Goal: Transaction & Acquisition: Download file/media

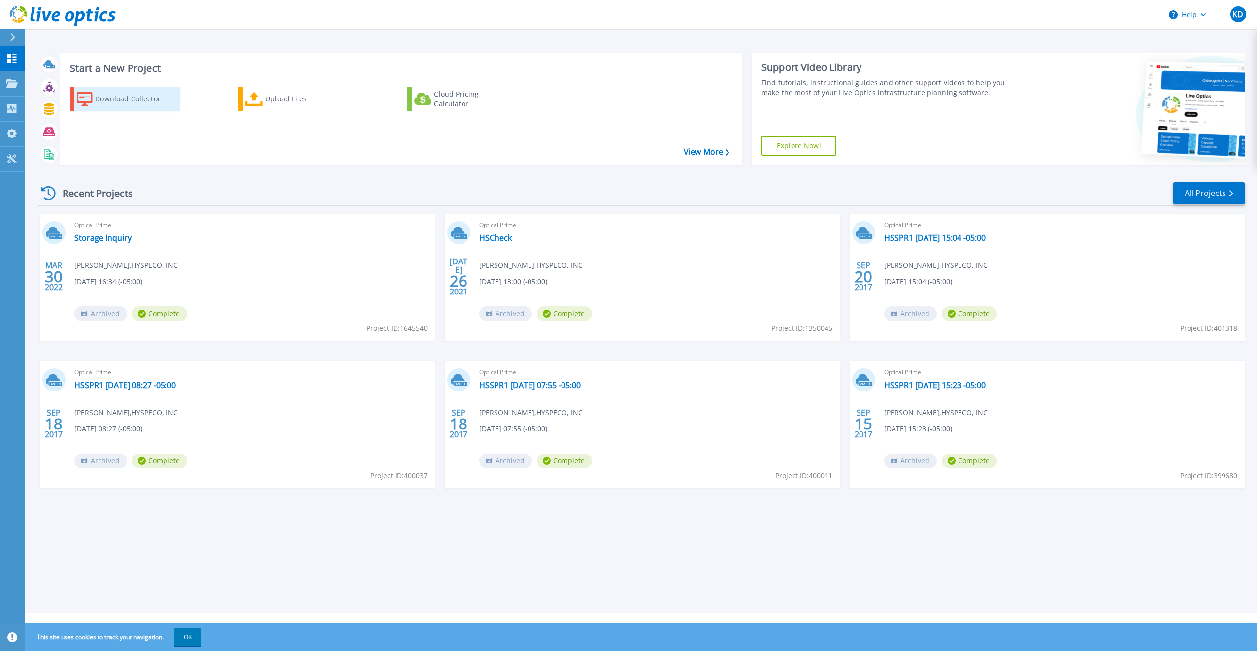
click at [112, 97] on div "Download Collector" at bounding box center [134, 99] width 79 height 20
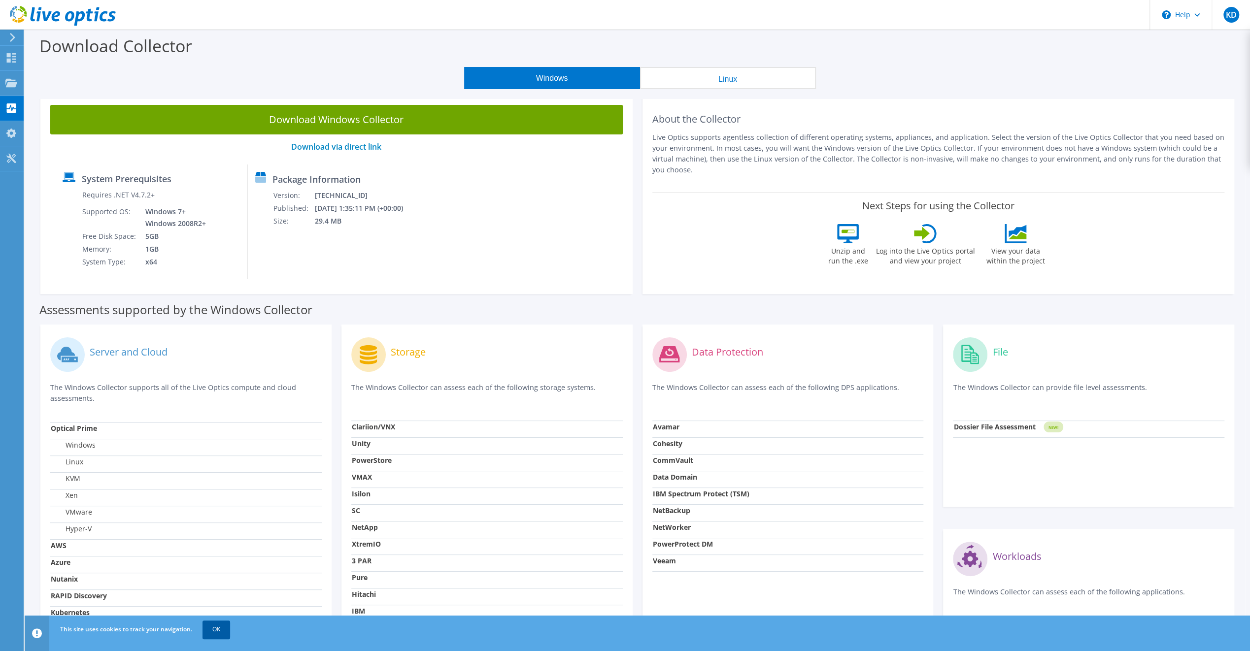
click at [209, 627] on link "OK" at bounding box center [216, 630] width 28 height 18
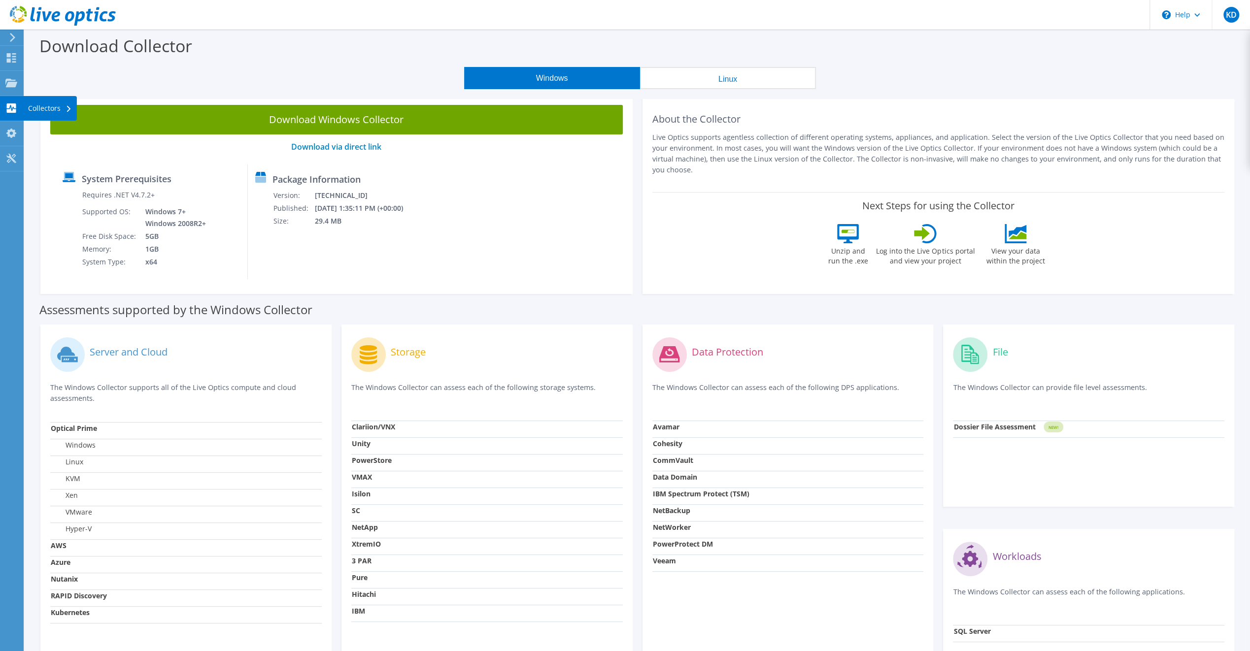
click at [51, 105] on div "Collectors" at bounding box center [50, 108] width 54 height 25
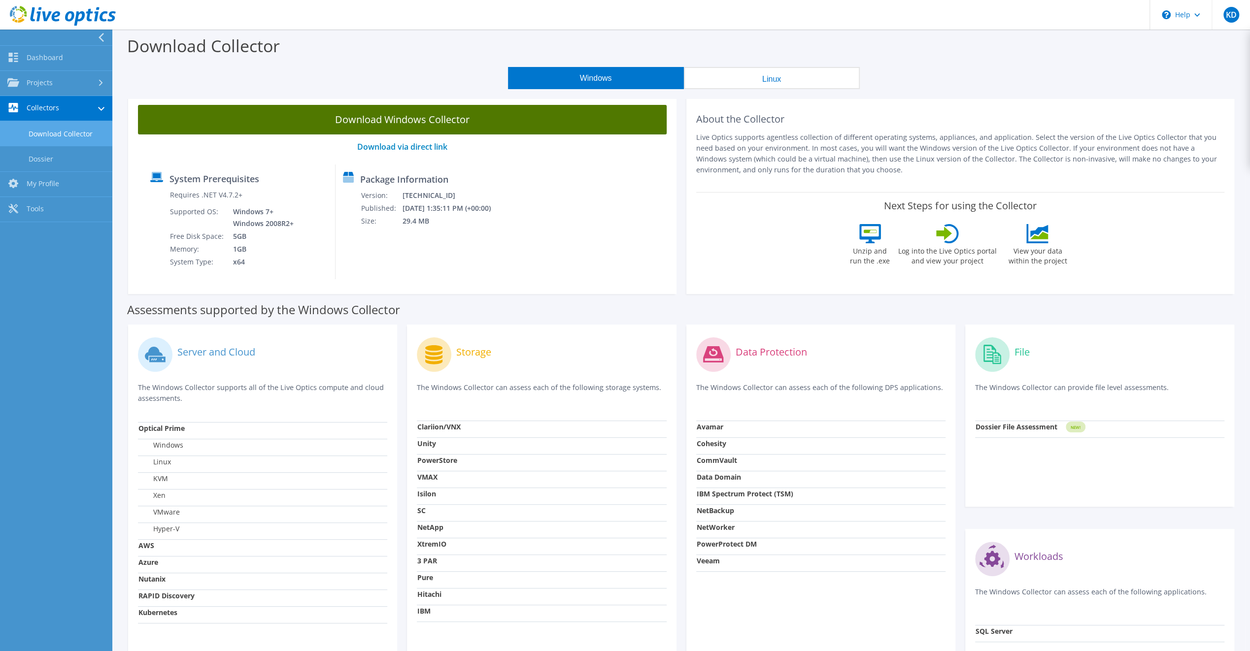
click at [394, 124] on link "Download Windows Collector" at bounding box center [402, 120] width 529 height 30
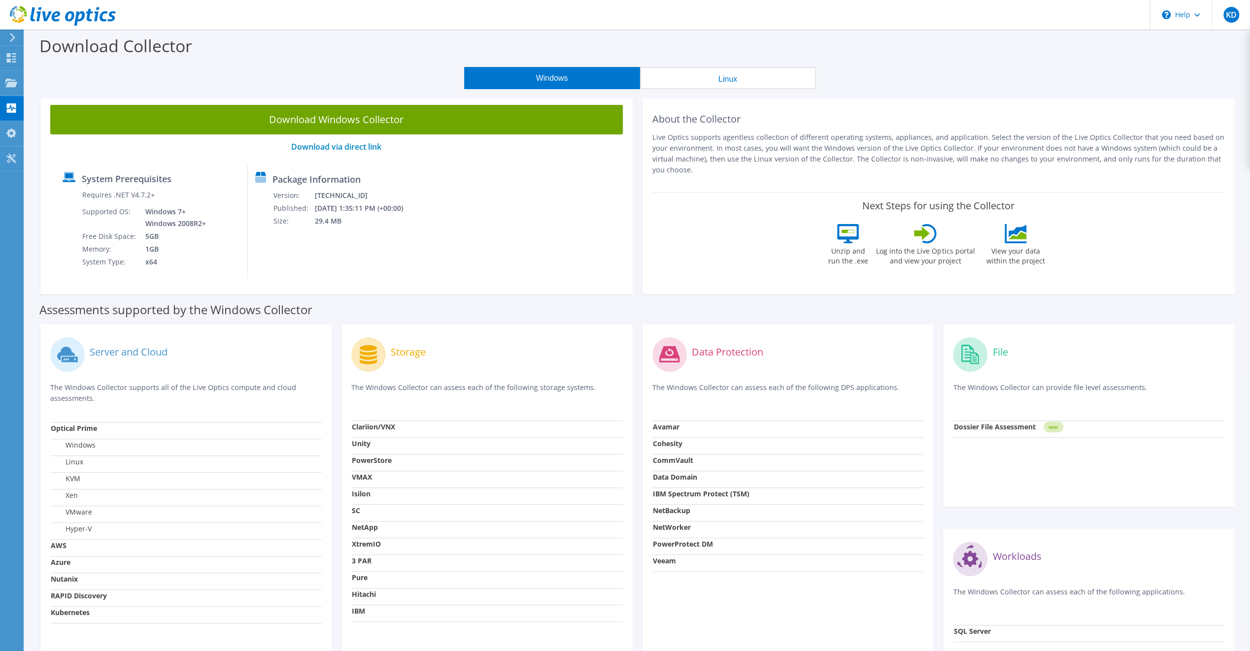
click at [9, 39] on icon at bounding box center [12, 37] width 7 height 9
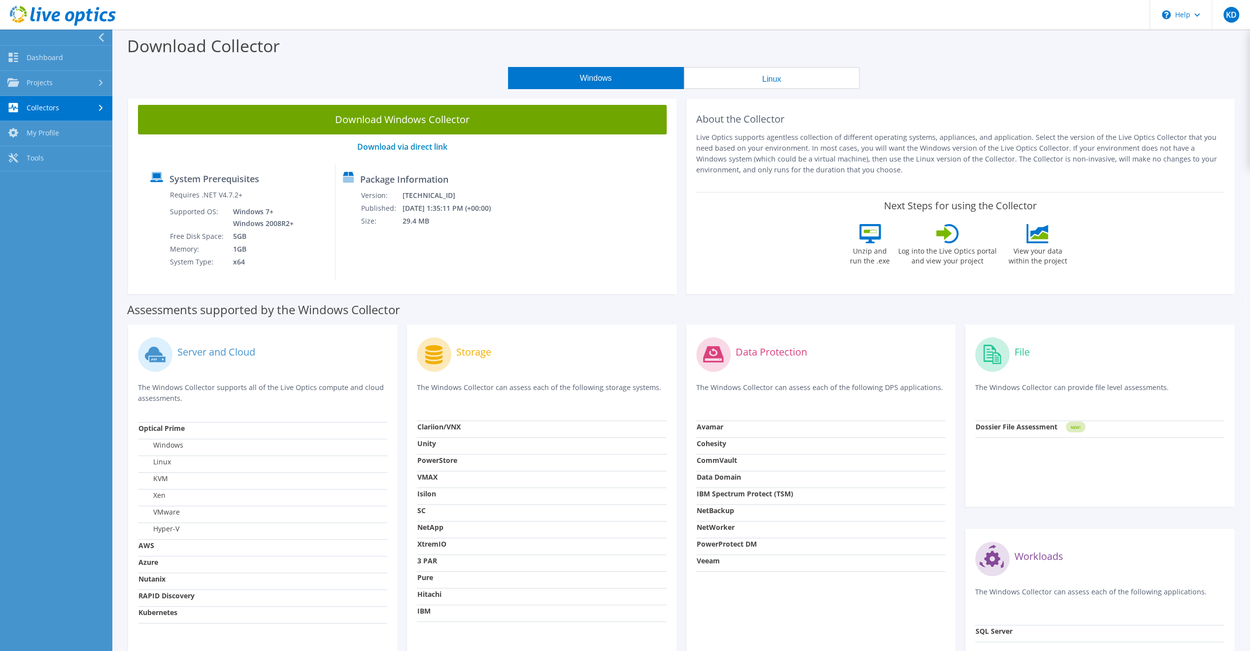
click at [99, 111] on link "Collectors" at bounding box center [56, 108] width 112 height 25
click at [41, 159] on link "Dossier" at bounding box center [56, 158] width 112 height 25
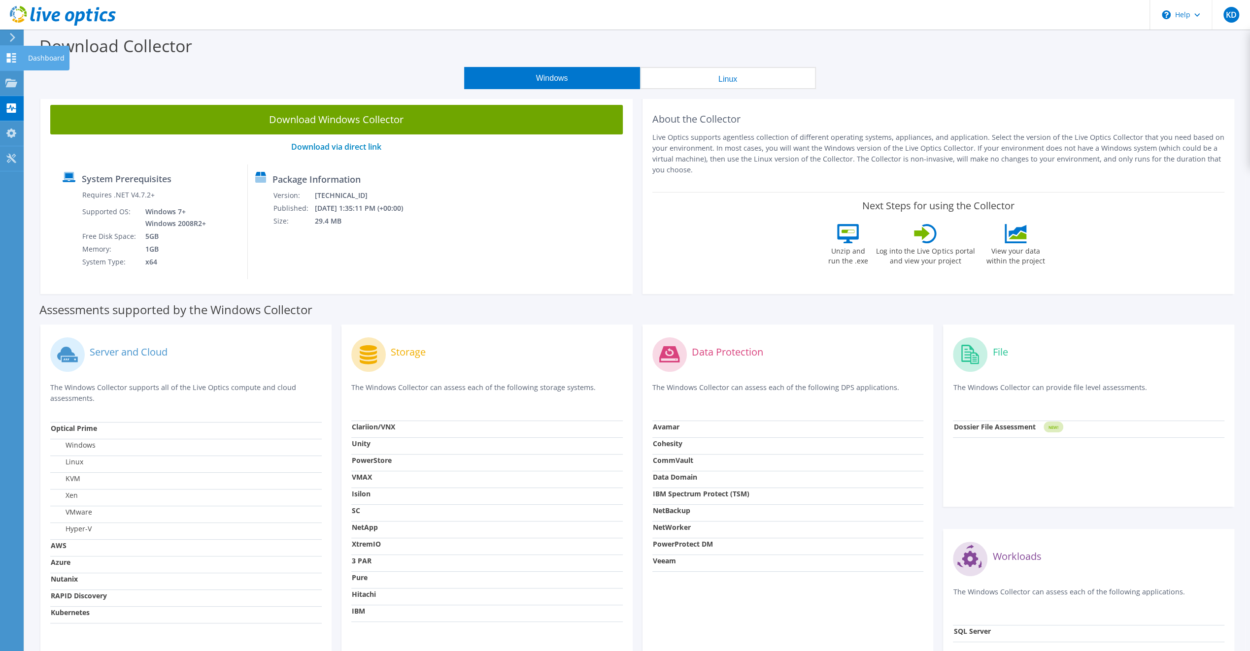
click at [13, 62] on div at bounding box center [11, 59] width 12 height 11
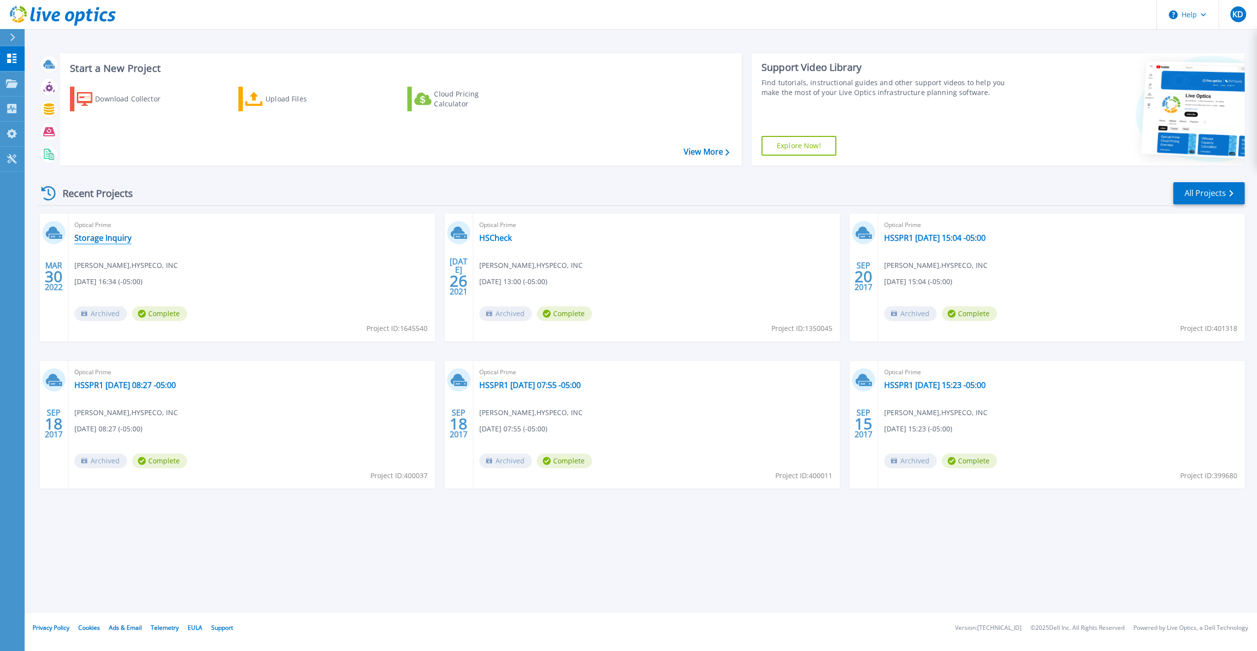
click at [99, 236] on link "Storage Inquiry" at bounding box center [102, 238] width 57 height 10
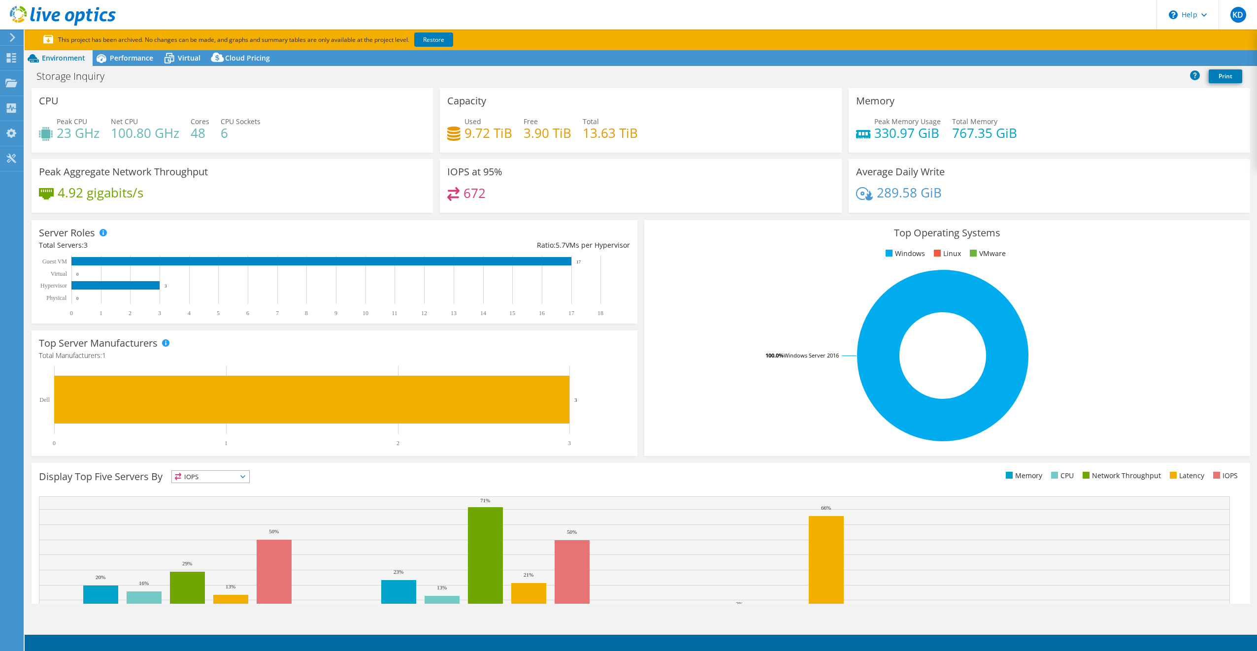
select select "USEast"
select select "USD"
click at [57, 11] on icon at bounding box center [63, 16] width 106 height 20
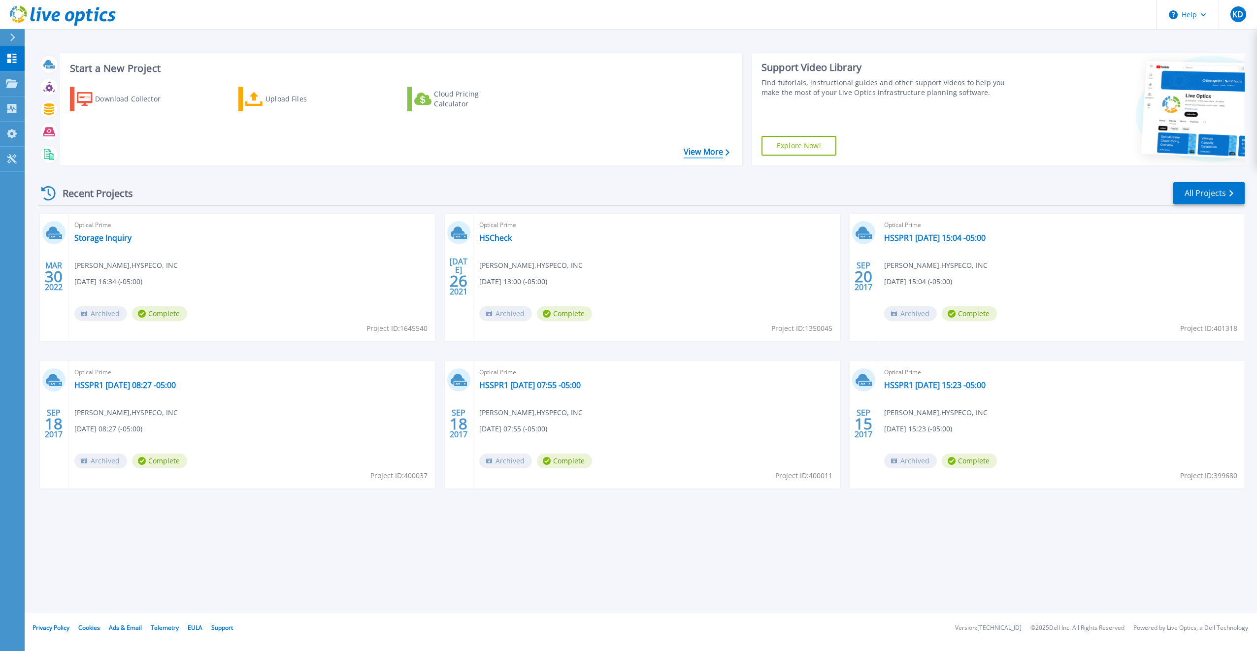
click at [690, 156] on link "View More" at bounding box center [707, 151] width 46 height 9
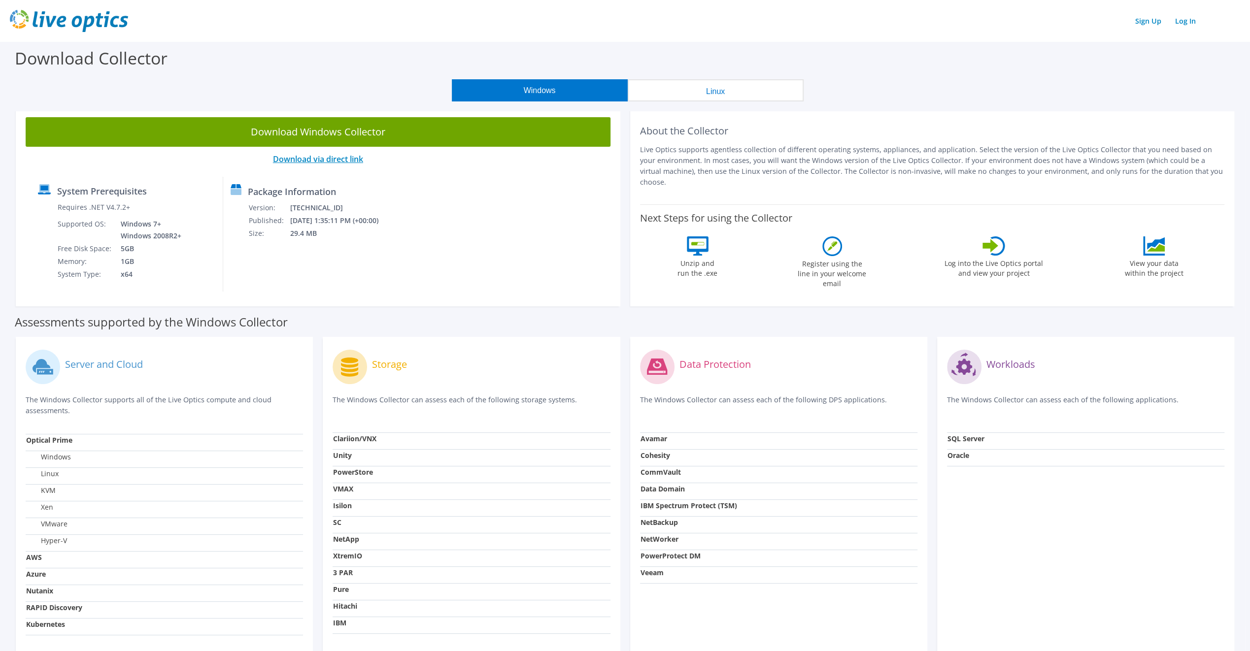
click at [308, 157] on link "Download via direct link" at bounding box center [318, 159] width 90 height 11
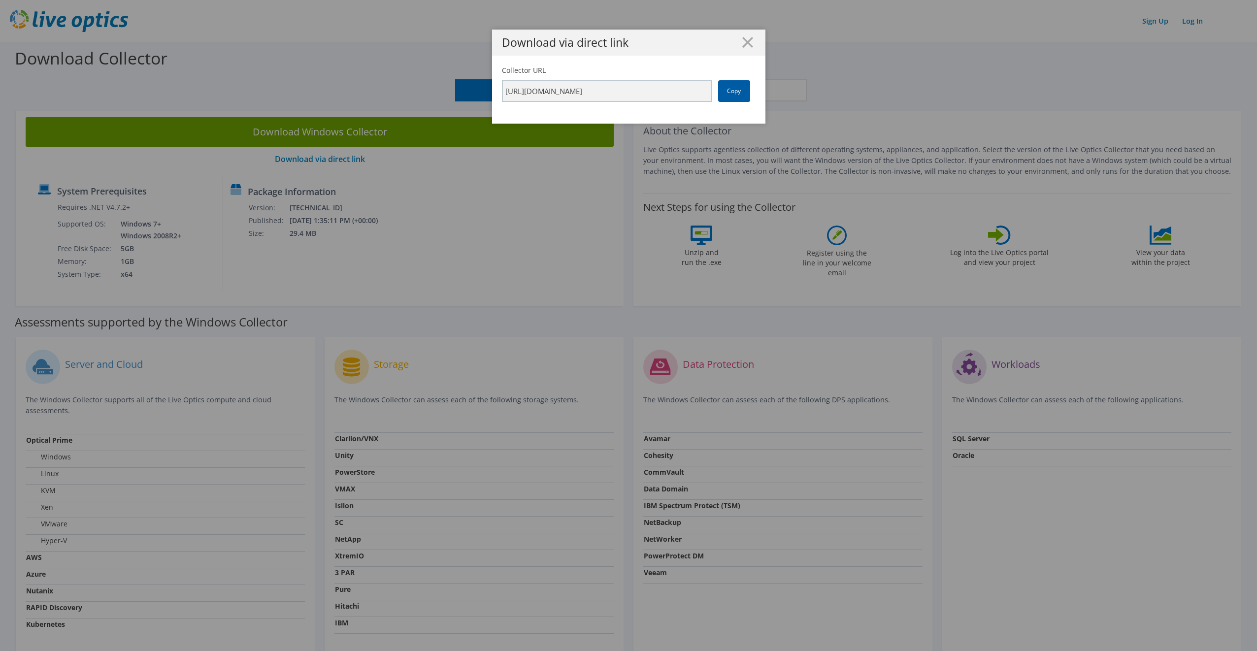
drag, startPoint x: 605, startPoint y: 89, endPoint x: 719, endPoint y: 85, distance: 114.3
click at [719, 85] on link "Copy" at bounding box center [734, 91] width 32 height 22
drag, startPoint x: 719, startPoint y: 85, endPoint x: 730, endPoint y: 97, distance: 15.7
click at [730, 97] on link "Copy" at bounding box center [734, 91] width 32 height 22
